Goal: Information Seeking & Learning: Learn about a topic

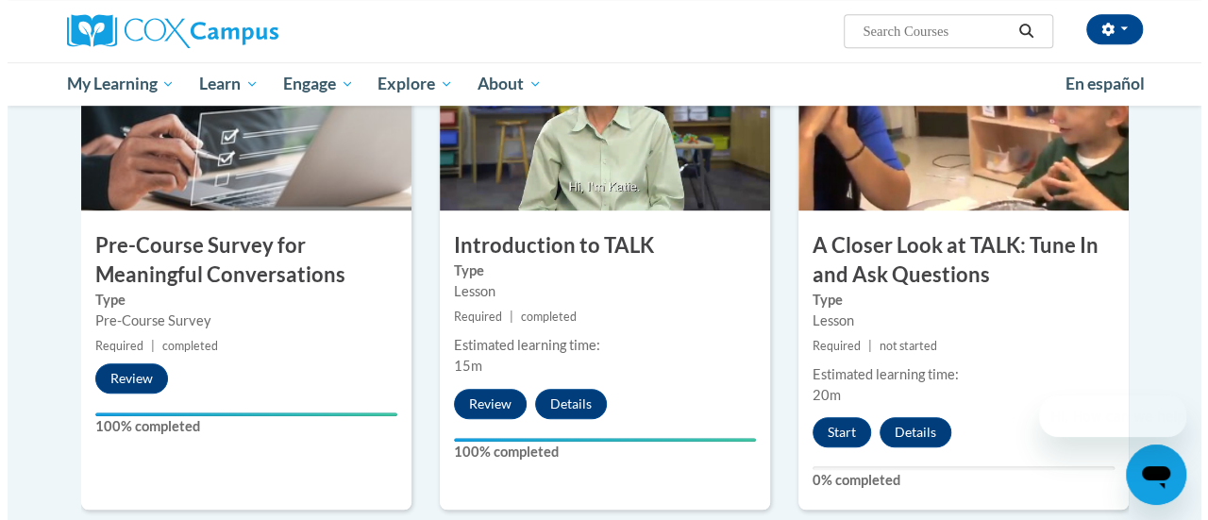
scroll to position [472, 0]
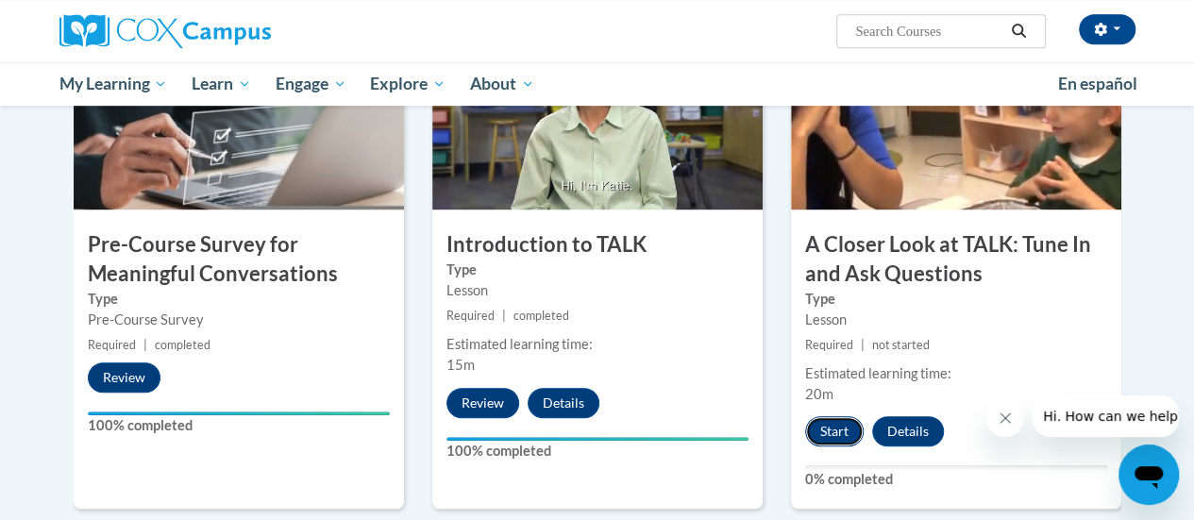
click at [821, 439] on button "Start" at bounding box center [834, 431] width 59 height 30
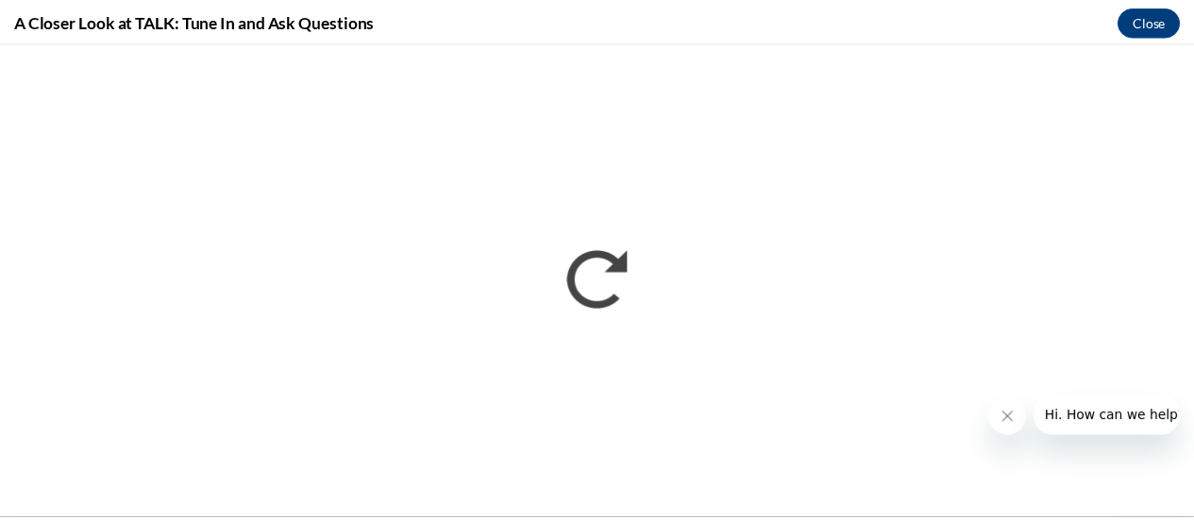
scroll to position [0, 0]
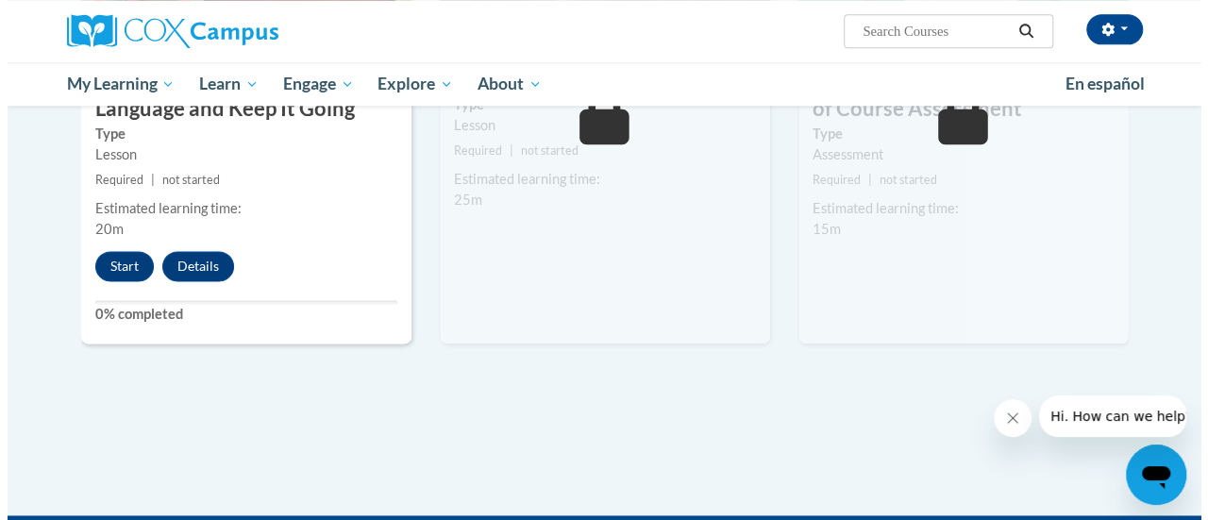
scroll to position [1197, 0]
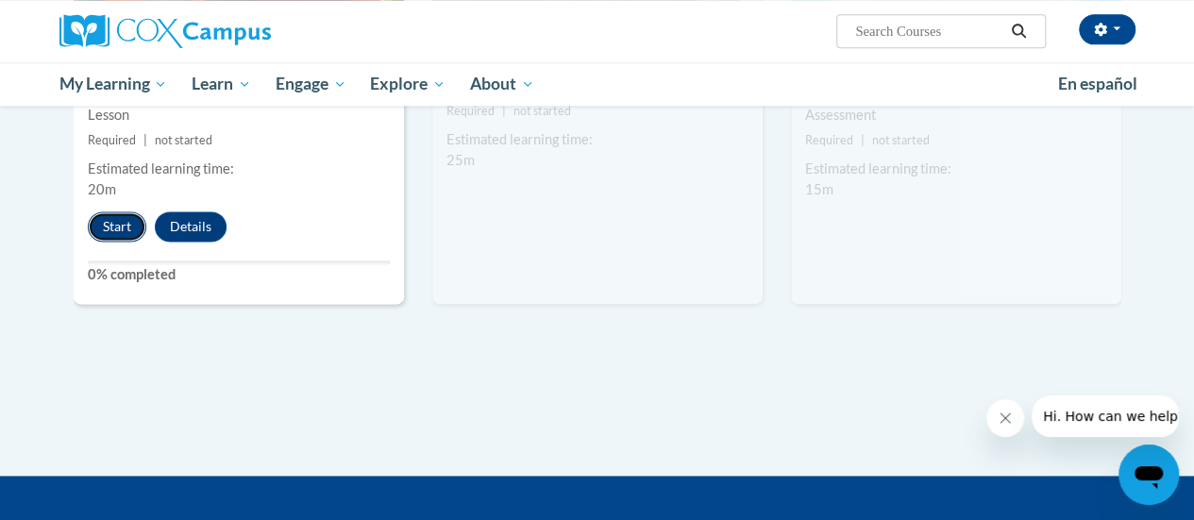
click at [125, 224] on button "Start" at bounding box center [117, 226] width 59 height 30
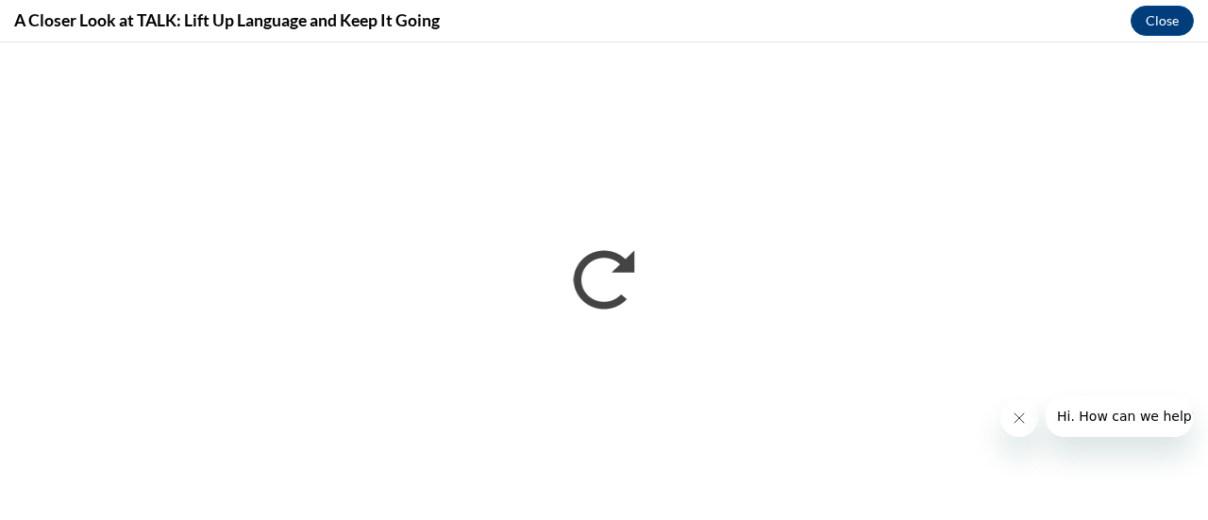
scroll to position [0, 0]
